Goal: Information Seeking & Learning: Learn about a topic

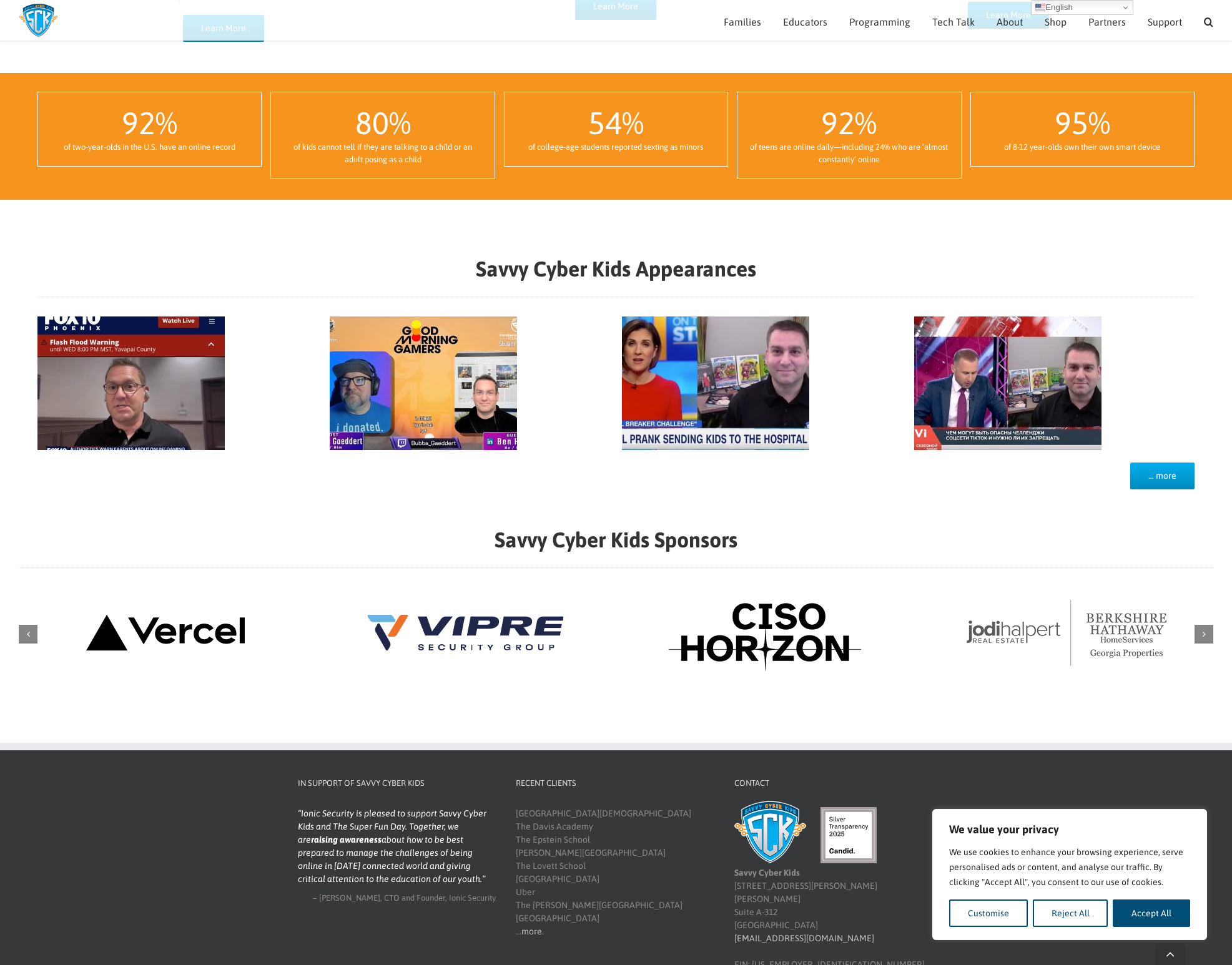
scroll to position [1001, 0]
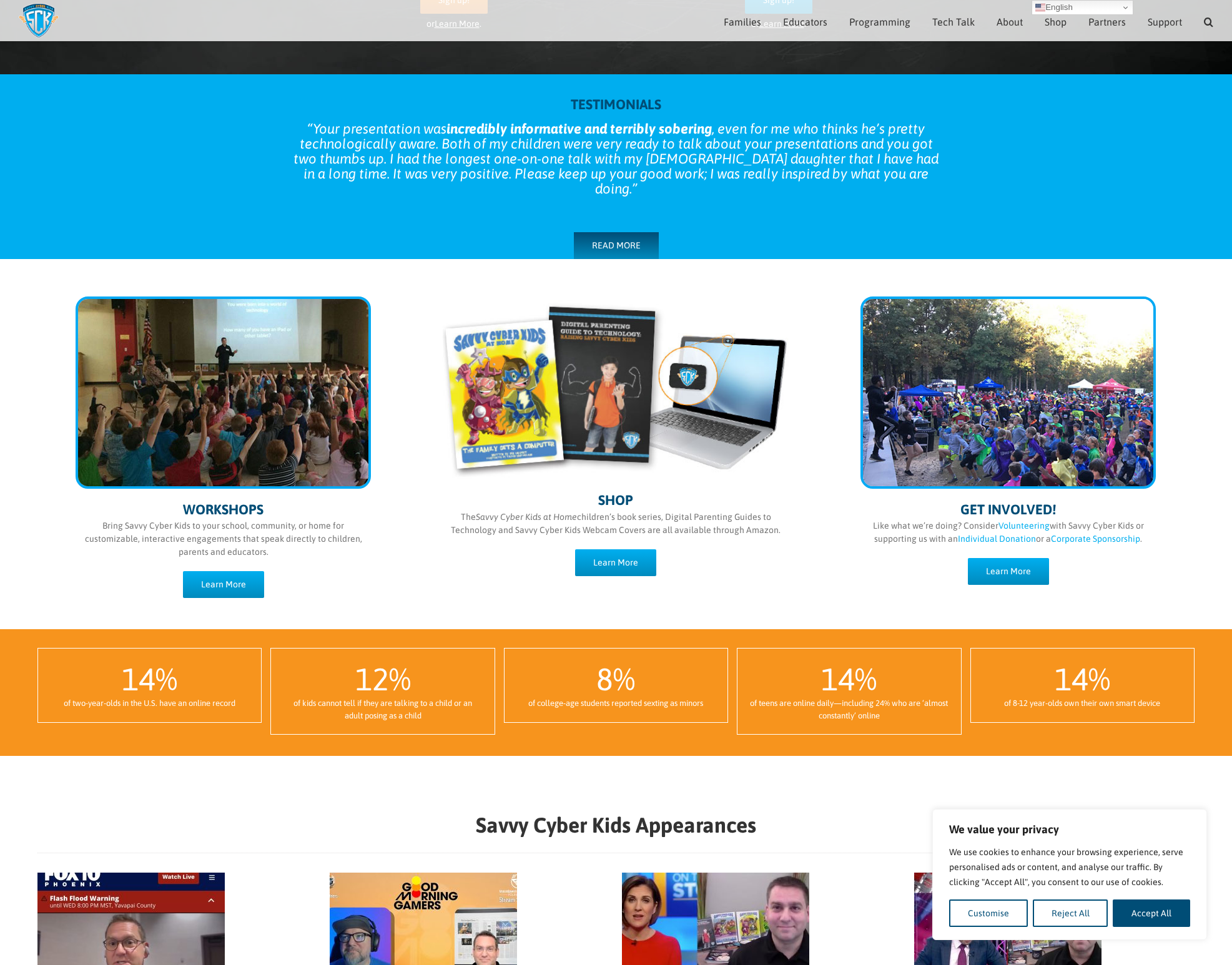
scroll to position [411, 0]
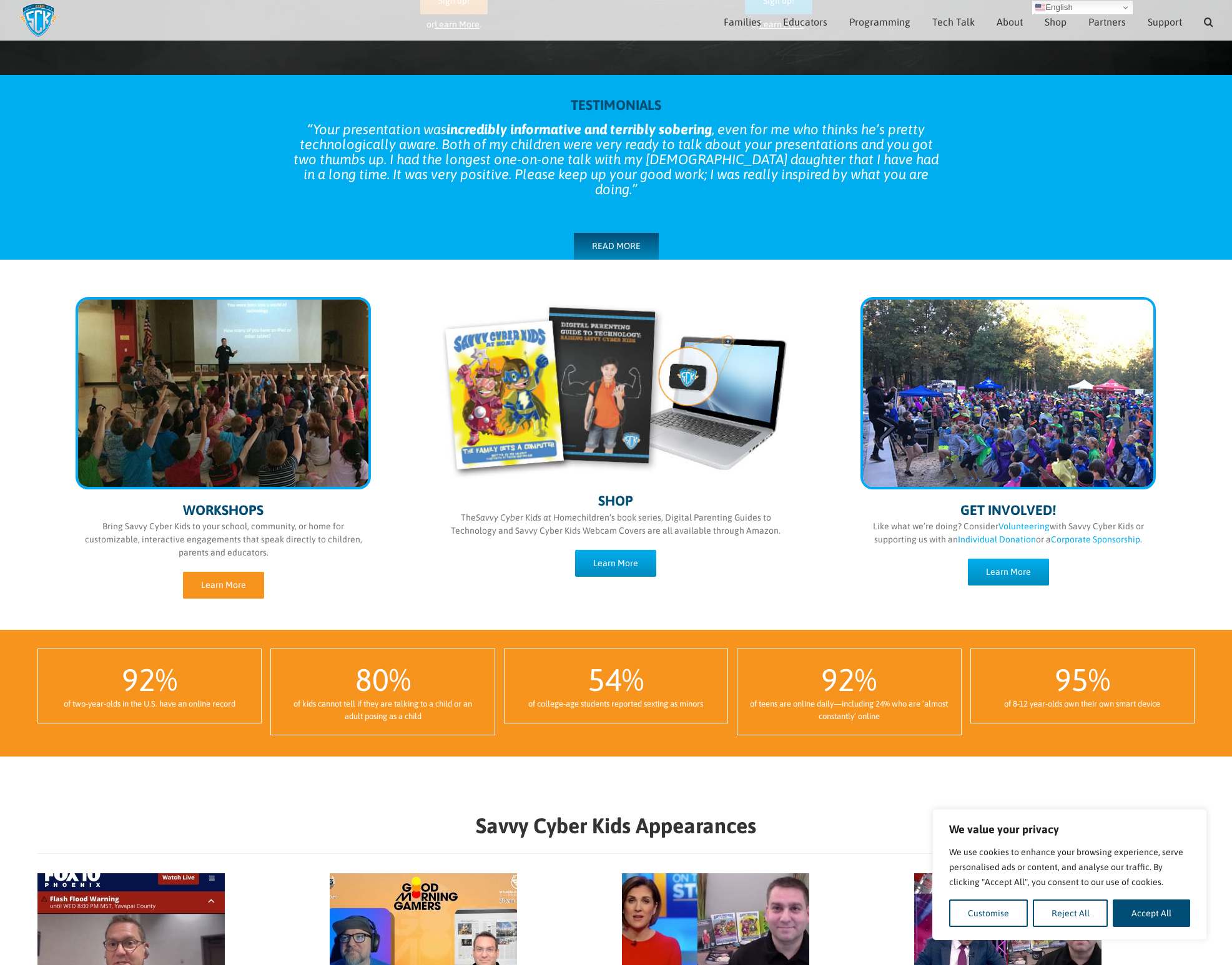
click at [220, 577] on link "Learn More" at bounding box center [223, 585] width 82 height 27
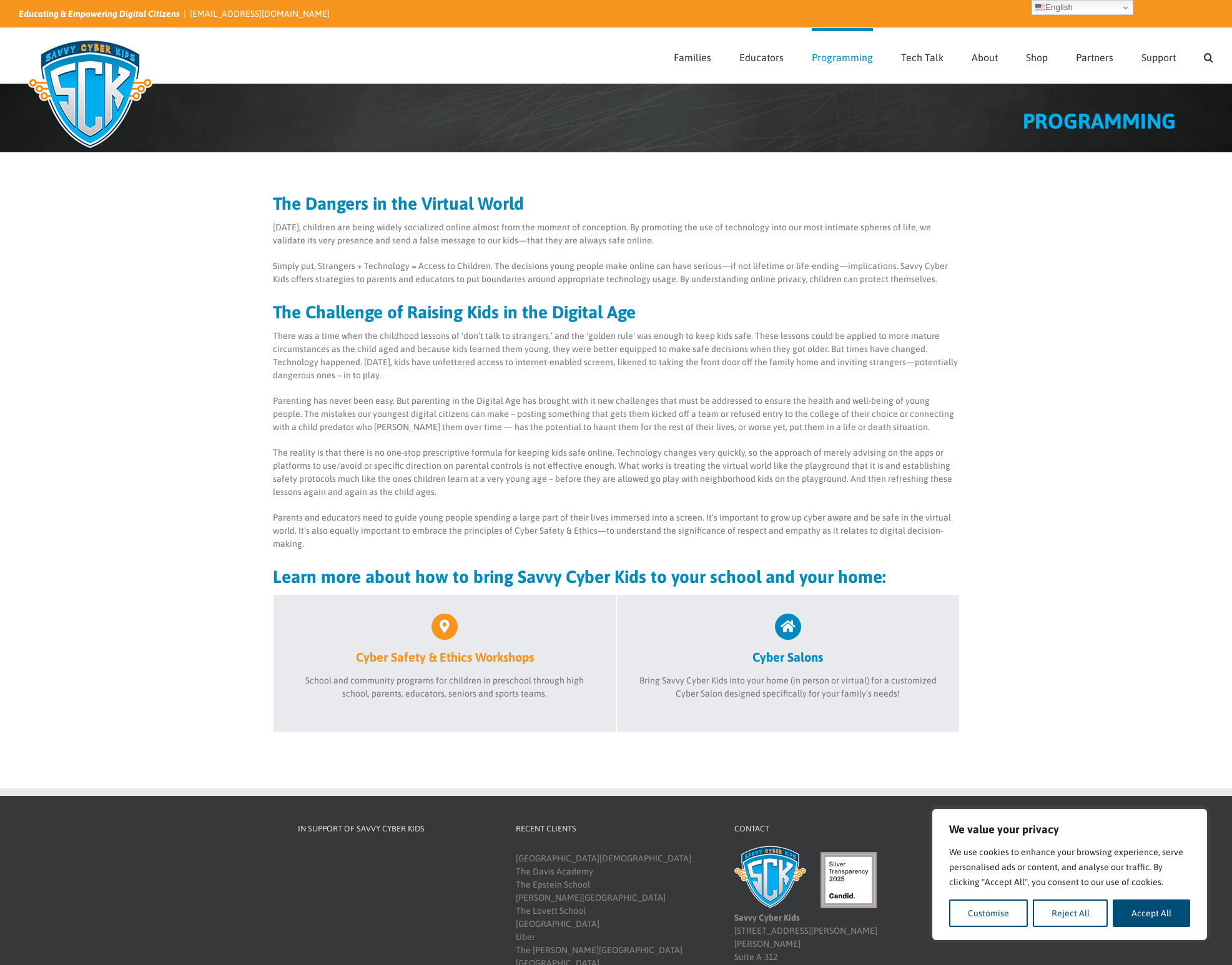
click at [394, 654] on h2 "Cyber Safety & Ethics Workshops" at bounding box center [444, 657] width 306 height 15
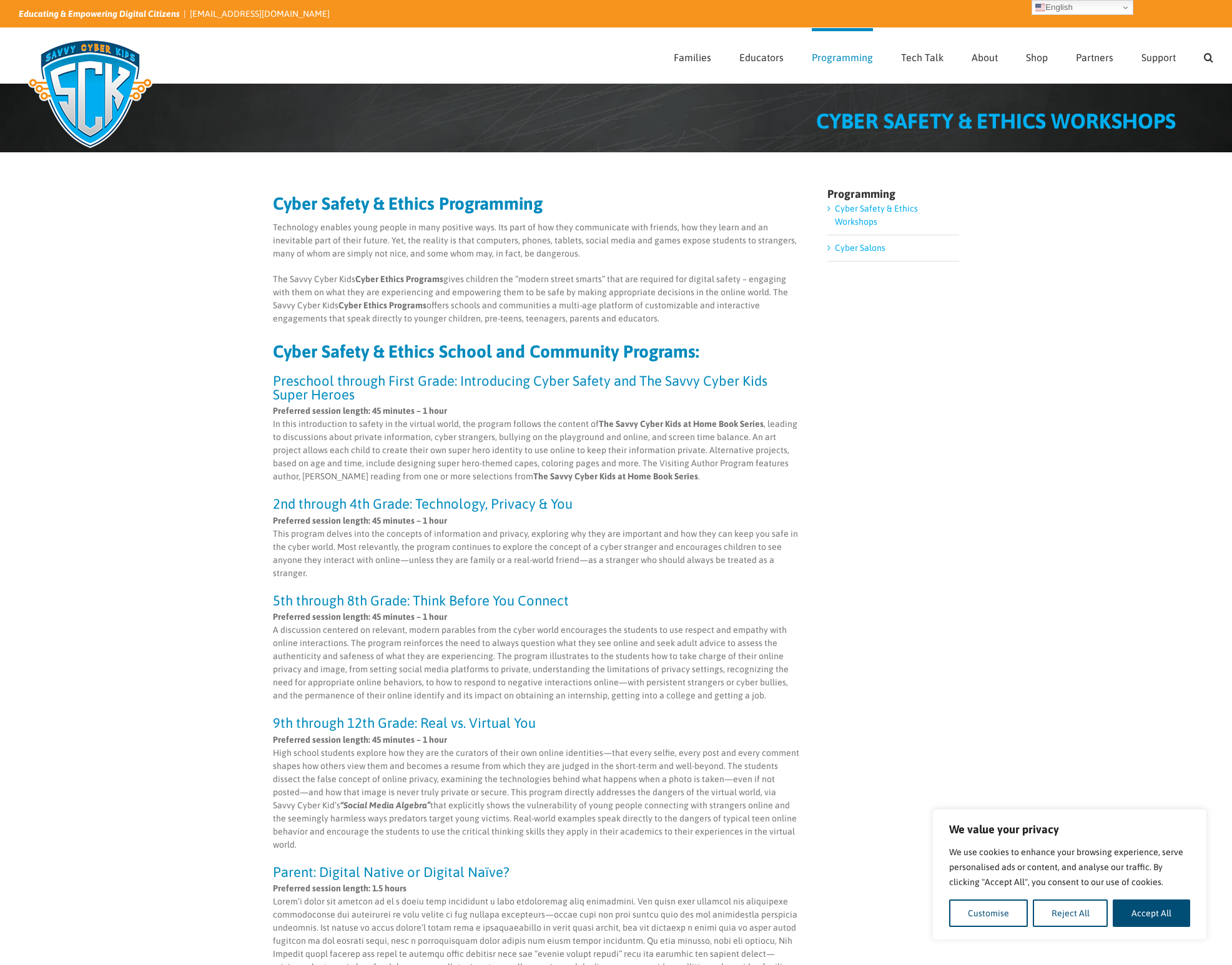
click at [866, 247] on link "Cyber Salons" at bounding box center [860, 247] width 50 height 10
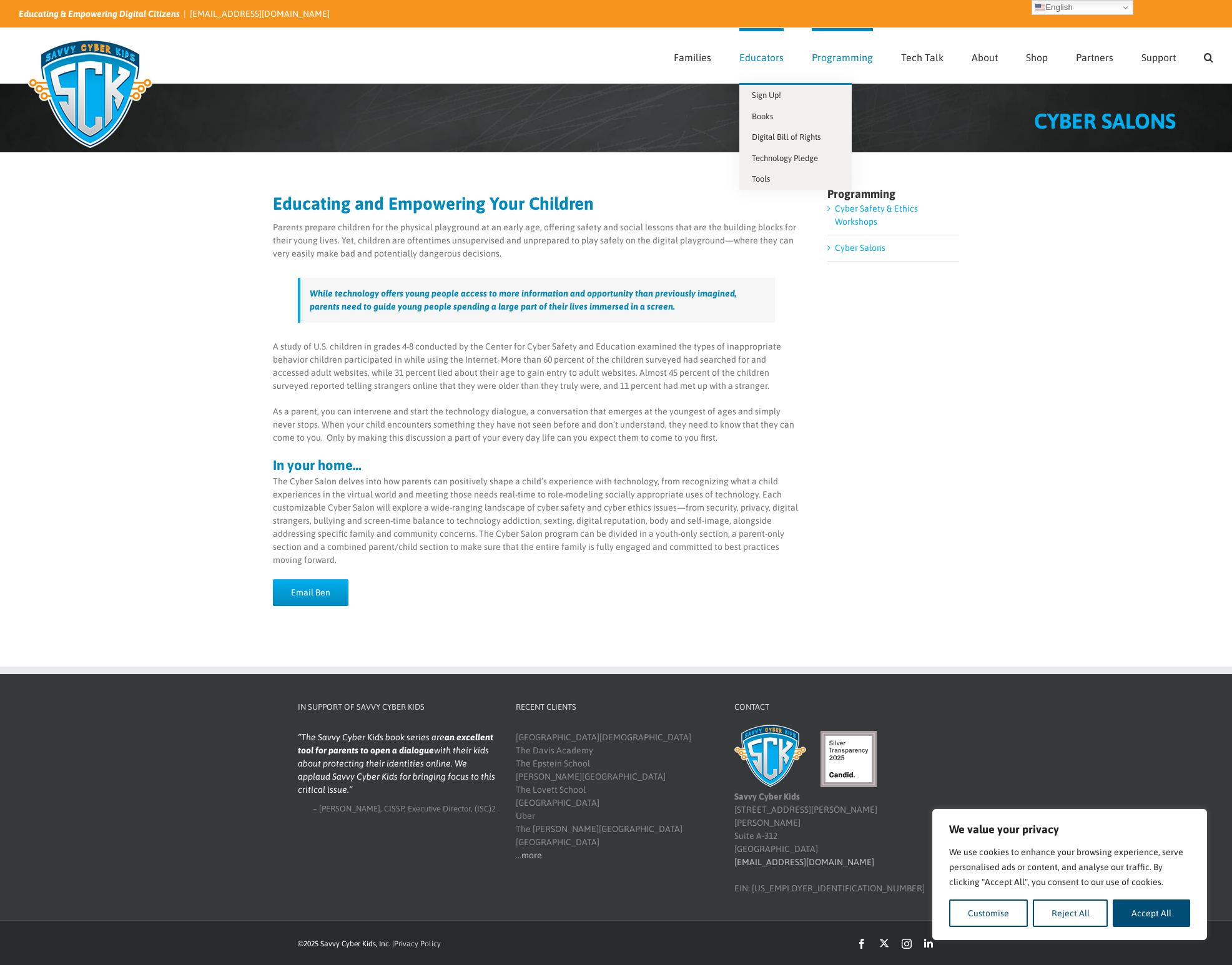
click at [759, 53] on span "Educators" at bounding box center [761, 57] width 44 height 10
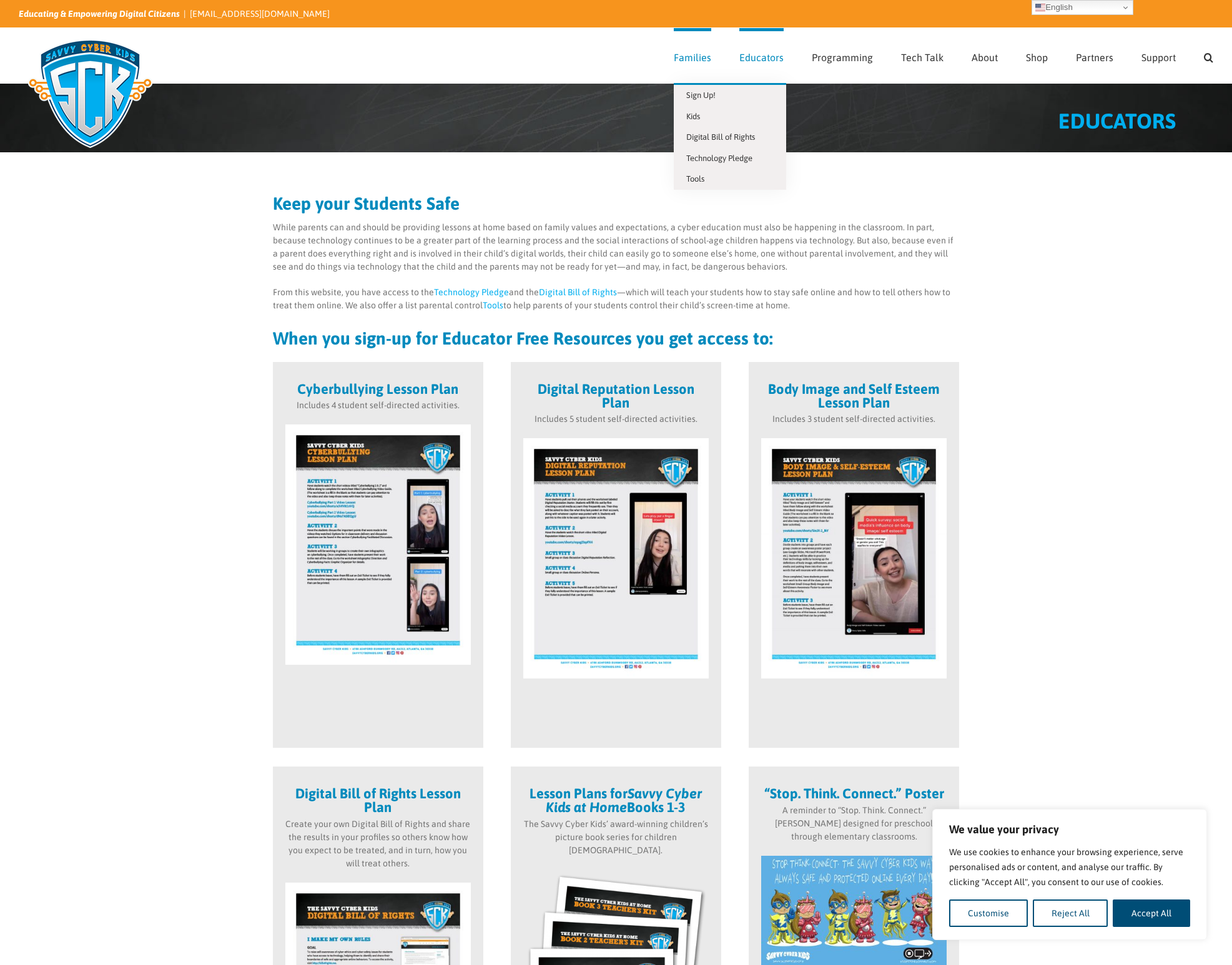
click at [687, 58] on span "Families" at bounding box center [693, 57] width 38 height 10
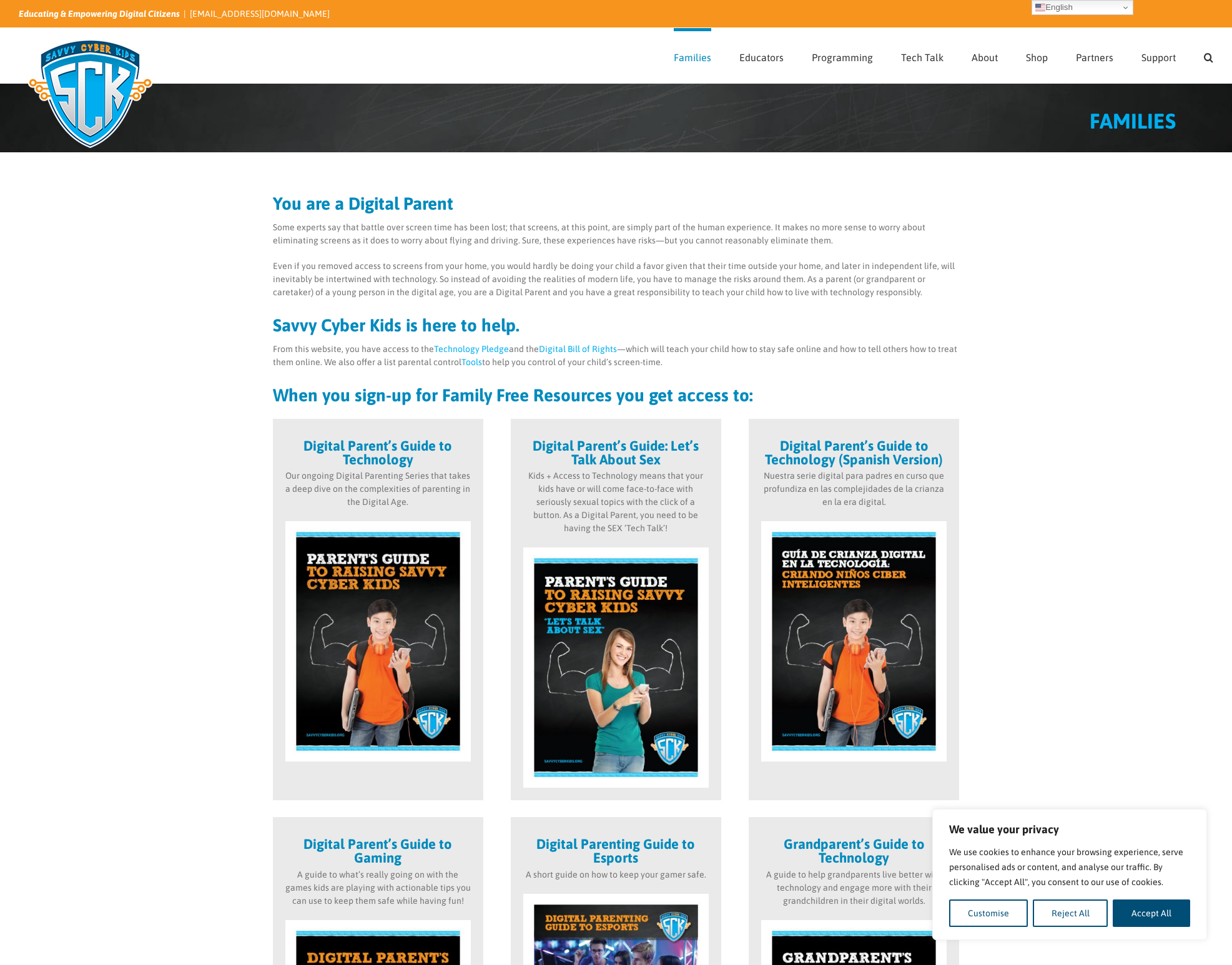
click at [220, 382] on div "You are a Digital Parent Some experts say that battle over screen time has been…" at bounding box center [616, 291] width 1232 height 279
